Goal: Navigation & Orientation: Find specific page/section

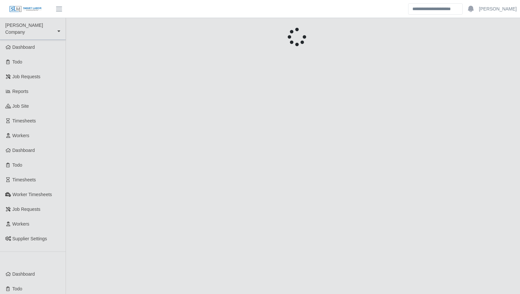
scroll to position [165, 0]
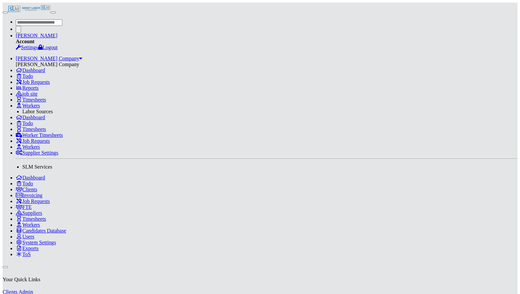
scroll to position [219, 0]
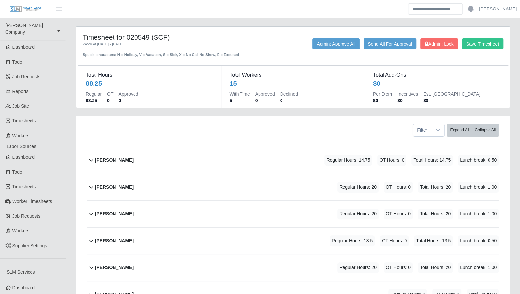
click at [91, 164] on icon at bounding box center [91, 160] width 8 height 8
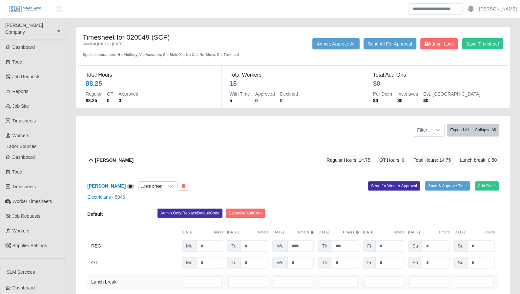
click at [91, 163] on icon at bounding box center [91, 160] width 8 height 8
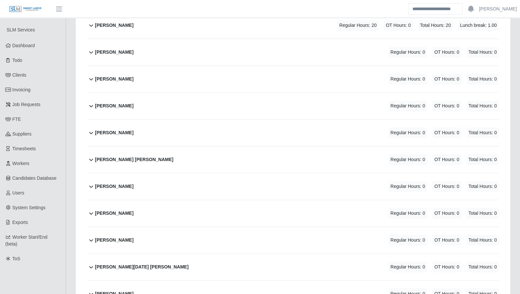
scroll to position [222, 0]
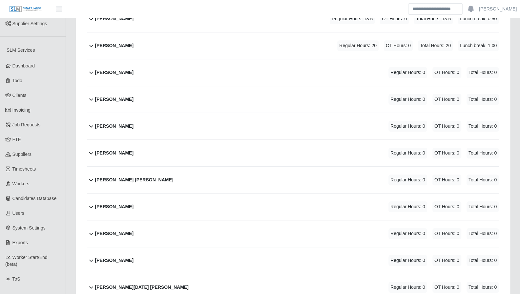
click at [39, 66] on link "Dashboard" at bounding box center [33, 66] width 66 height 15
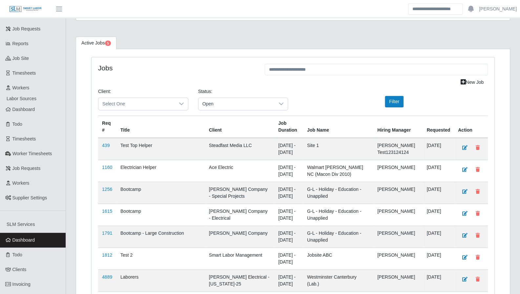
scroll to position [48, 0]
click at [28, 250] on link "Todo" at bounding box center [33, 255] width 66 height 15
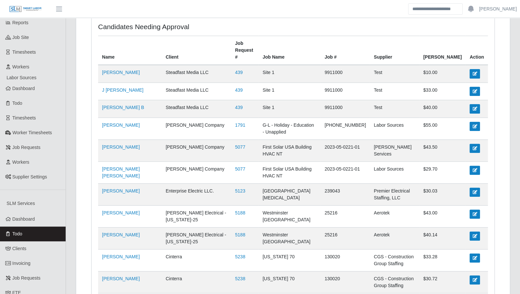
scroll to position [73, 0]
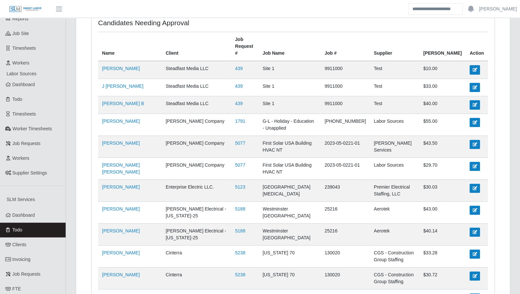
click at [30, 238] on link "Clients" at bounding box center [33, 245] width 66 height 15
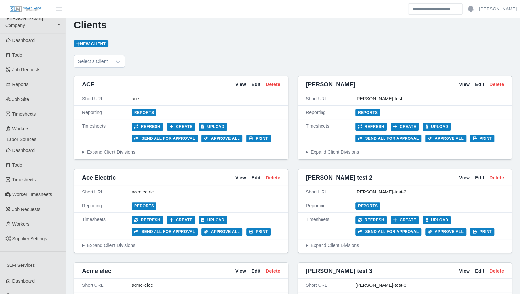
scroll to position [7, 0]
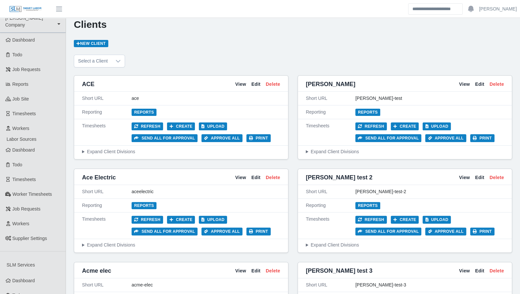
click at [237, 177] on link "View" at bounding box center [240, 177] width 11 height 7
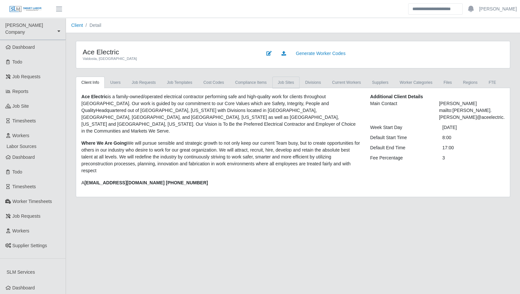
click at [283, 82] on link "job sites" at bounding box center [285, 83] width 27 height 12
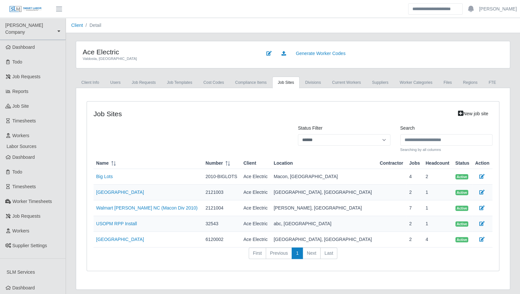
click at [25, 106] on link "job site" at bounding box center [33, 106] width 66 height 15
click at [26, 133] on span "Workers" at bounding box center [20, 135] width 17 height 5
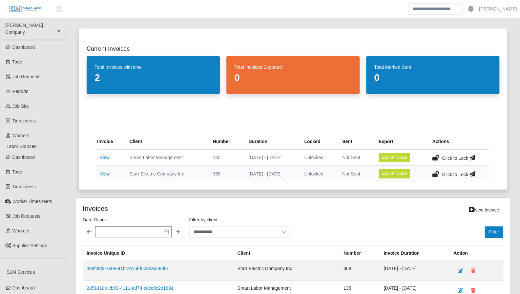
click at [31, 45] on link "Dashboard" at bounding box center [33, 47] width 66 height 15
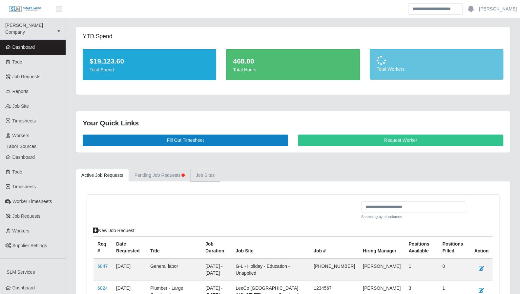
click at [196, 175] on link "job sites" at bounding box center [205, 175] width 30 height 13
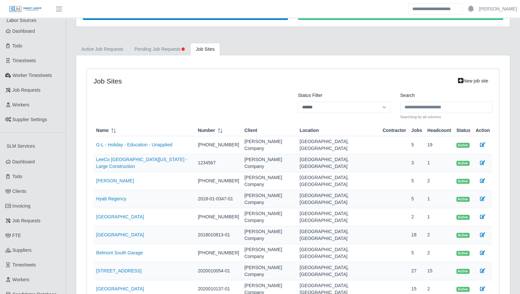
scroll to position [127, 0]
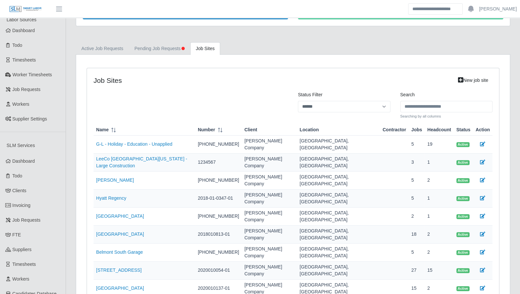
click at [144, 159] on link "LeeCo [GEOGRAPHIC_DATA][US_STATE] - Large Construction" at bounding box center [141, 162] width 91 height 12
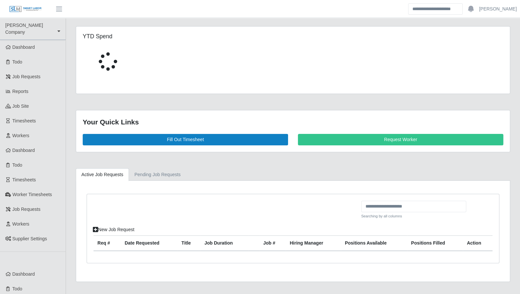
scroll to position [127, 0]
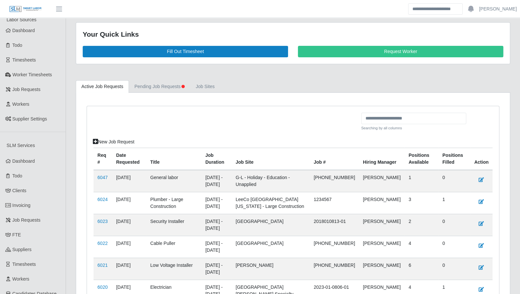
click at [201, 64] on div "Your Quick Links Fill Out Timesheet Request Worker" at bounding box center [293, 44] width 434 height 42
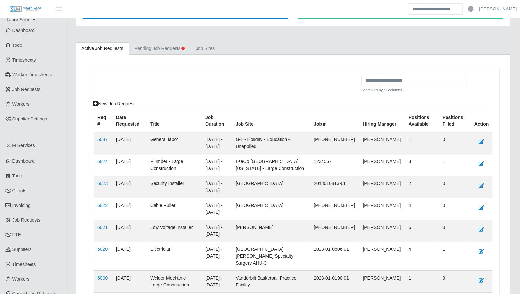
scroll to position [63, 0]
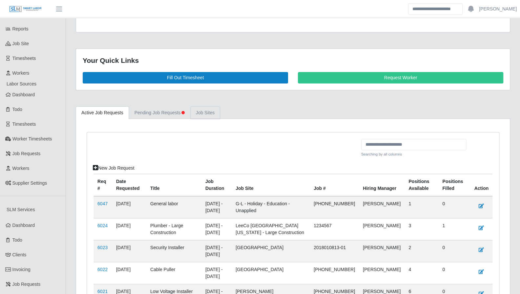
click at [205, 109] on link "job sites" at bounding box center [205, 113] width 30 height 13
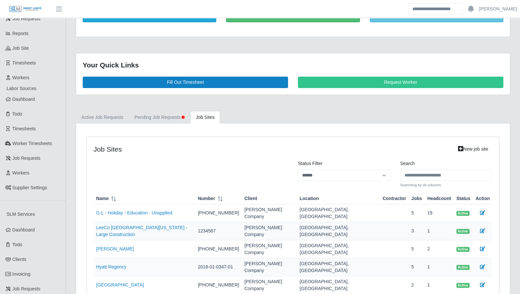
scroll to position [5, 0]
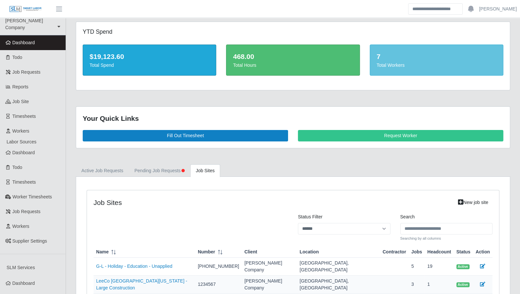
click at [16, 99] on span "job site" at bounding box center [20, 101] width 17 height 5
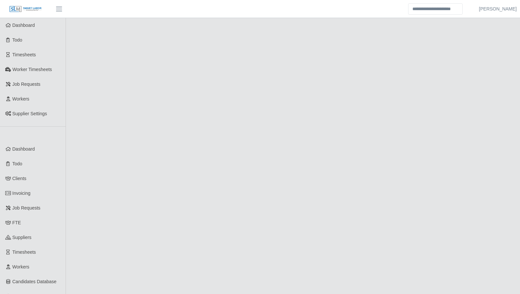
scroll to position [5, 0]
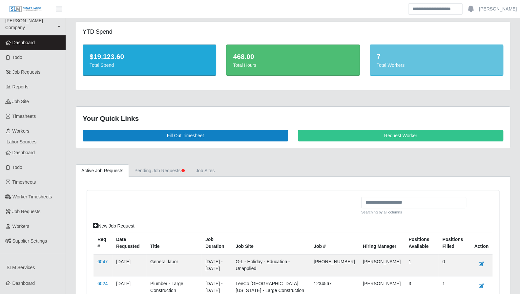
click at [32, 70] on span "Job Requests" at bounding box center [26, 72] width 28 height 5
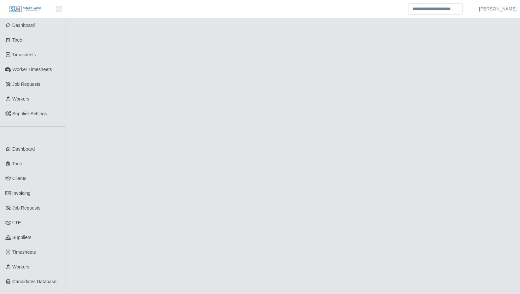
scroll to position [5, 0]
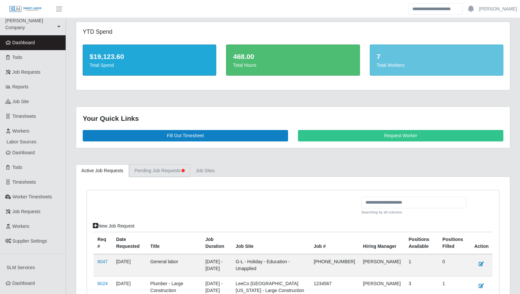
click at [167, 171] on link "Pending Job Requests" at bounding box center [159, 171] width 61 height 13
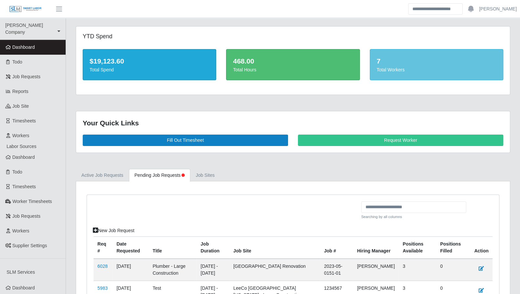
click at [32, 104] on link "job site" at bounding box center [33, 106] width 66 height 15
